Goal: Information Seeking & Learning: Learn about a topic

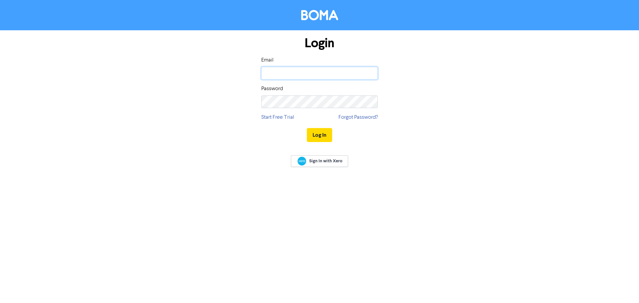
click at [319, 72] on input "email" at bounding box center [319, 73] width 116 height 13
type input "[EMAIL_ADDRESS][DOMAIN_NAME]"
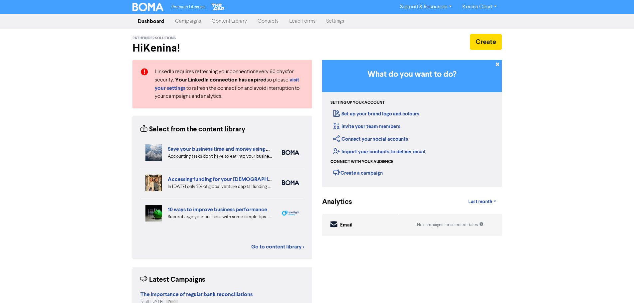
click at [228, 20] on link "Content Library" at bounding box center [229, 21] width 46 height 13
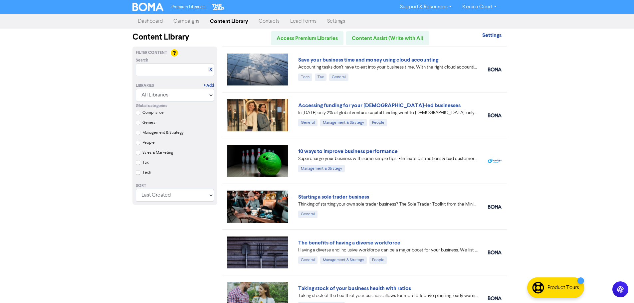
click at [259, 62] on img at bounding box center [257, 70] width 61 height 32
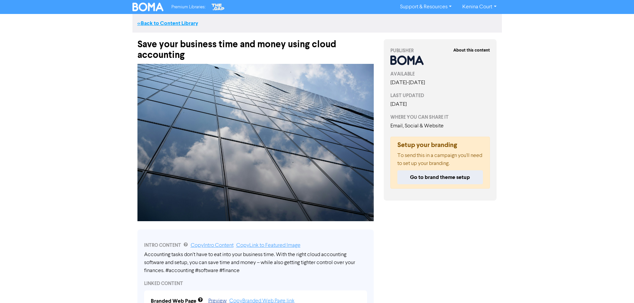
click at [163, 22] on link "<< Back to Content Library" at bounding box center [167, 23] width 61 height 7
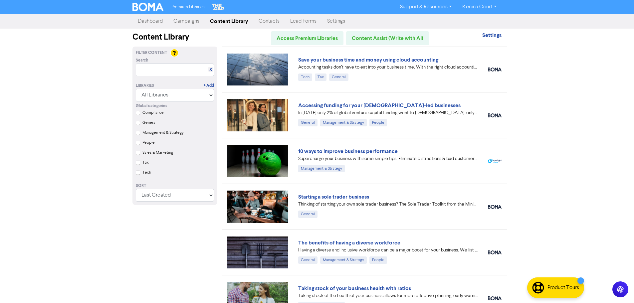
click at [297, 21] on link "Lead Forms" at bounding box center [303, 21] width 37 height 13
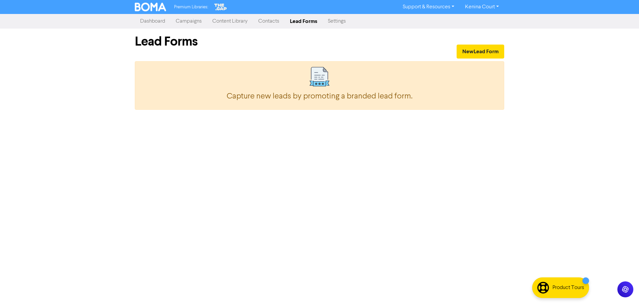
click at [333, 21] on link "Settings" at bounding box center [337, 21] width 29 height 13
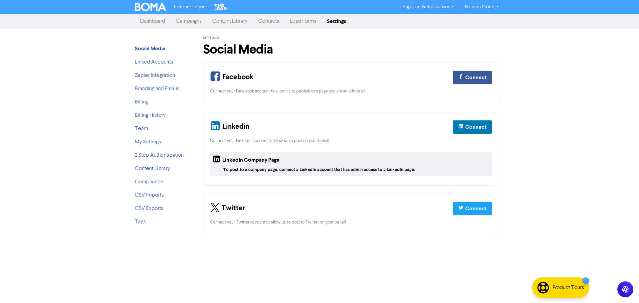
click at [188, 22] on link "Campaigns" at bounding box center [188, 21] width 37 height 13
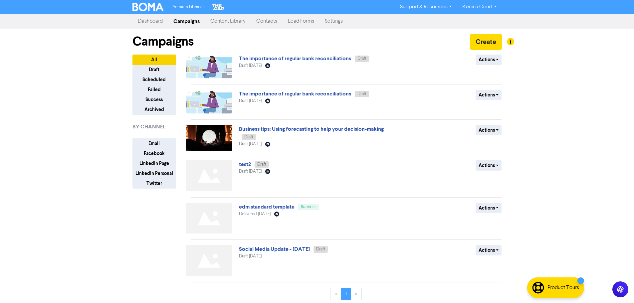
click at [156, 22] on link "Dashboard" at bounding box center [150, 21] width 36 height 13
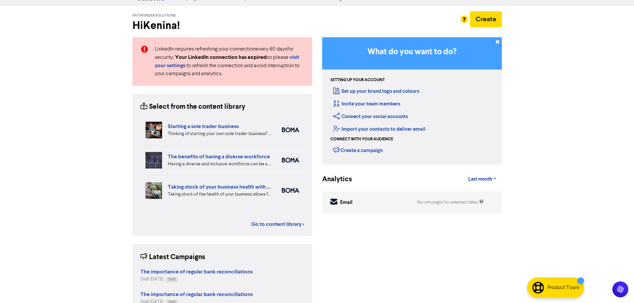
scroll to position [33, 0]
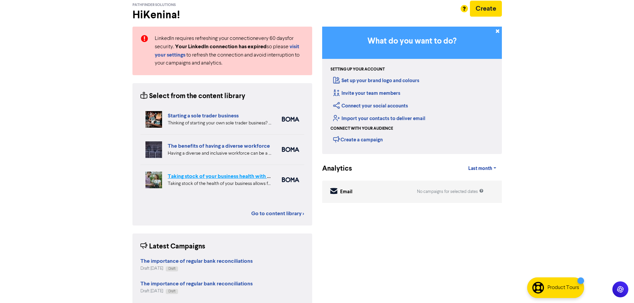
click at [233, 177] on link "Taking stock of your business health with ratios" at bounding box center [224, 176] width 113 height 7
